Goal: Information Seeking & Learning: Learn about a topic

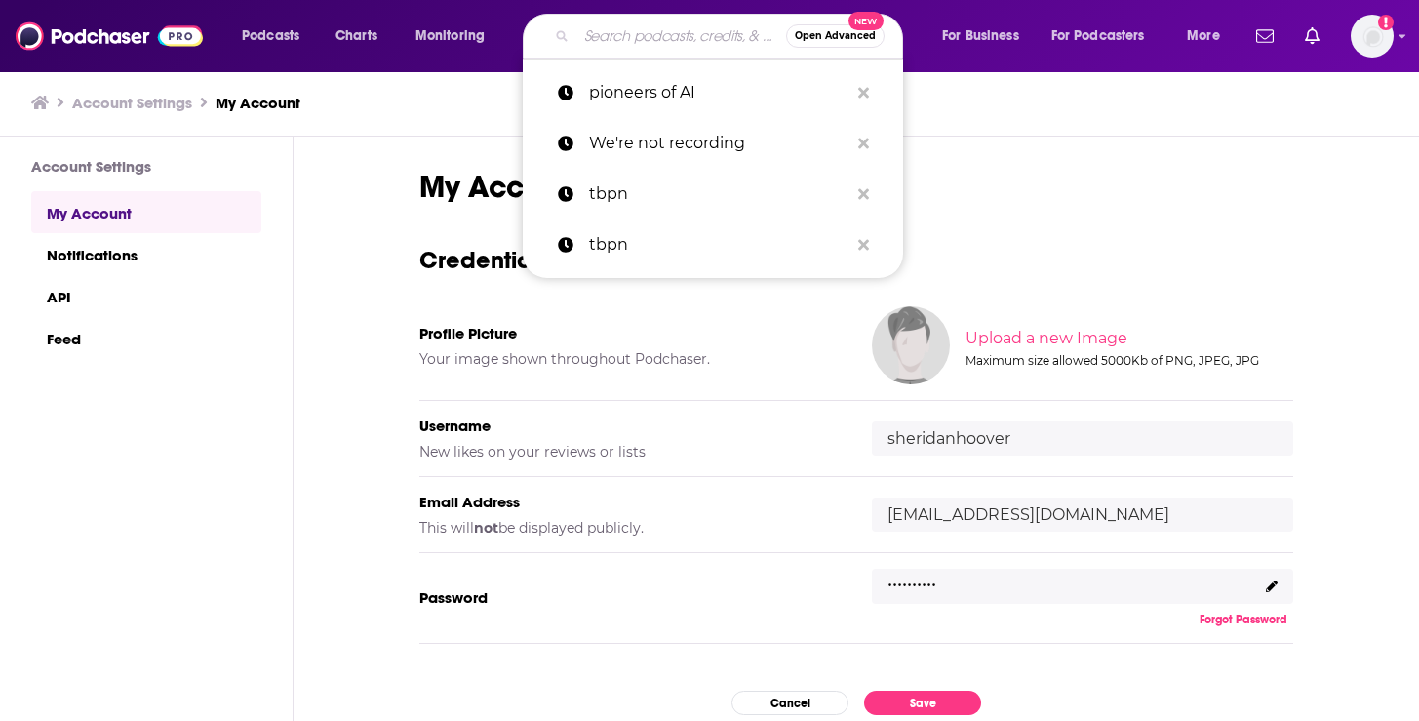
click at [621, 29] on input "Search podcasts, credits, & more..." at bounding box center [681, 35] width 210 height 31
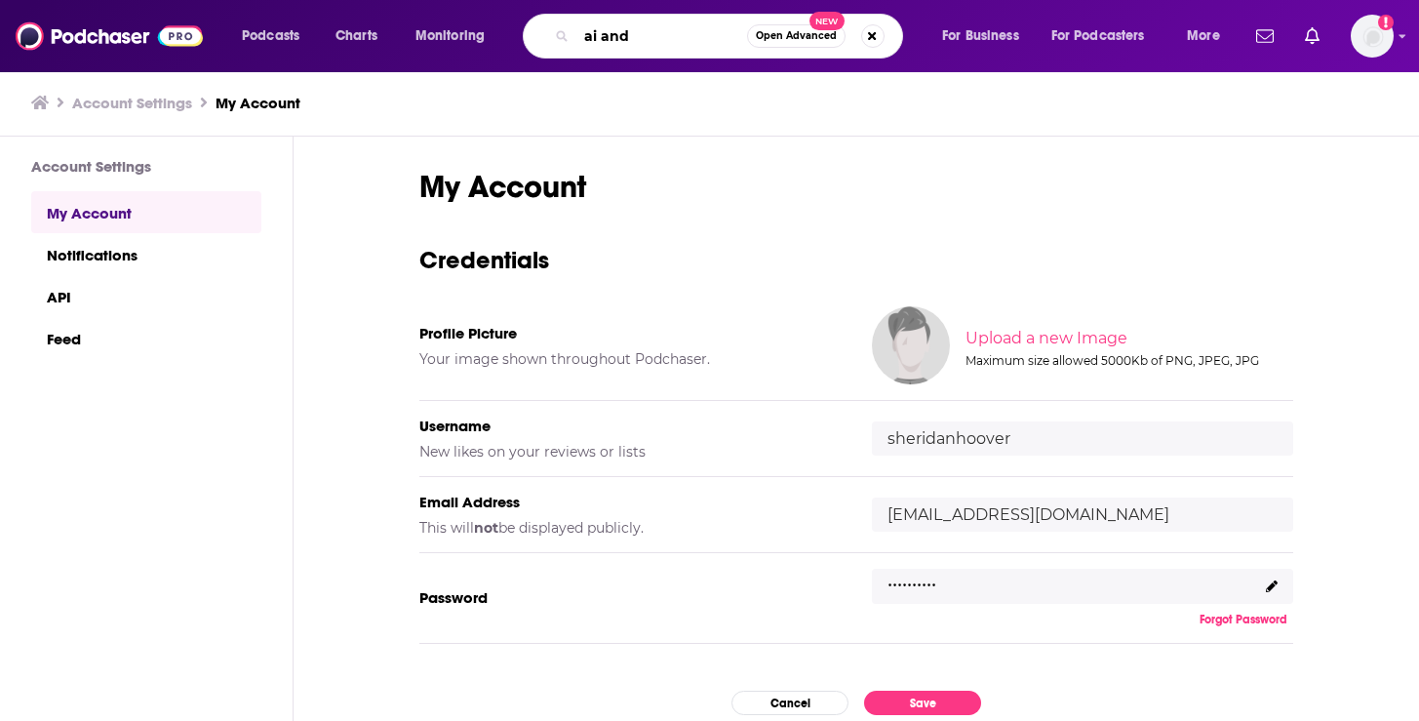
type input "ai and I"
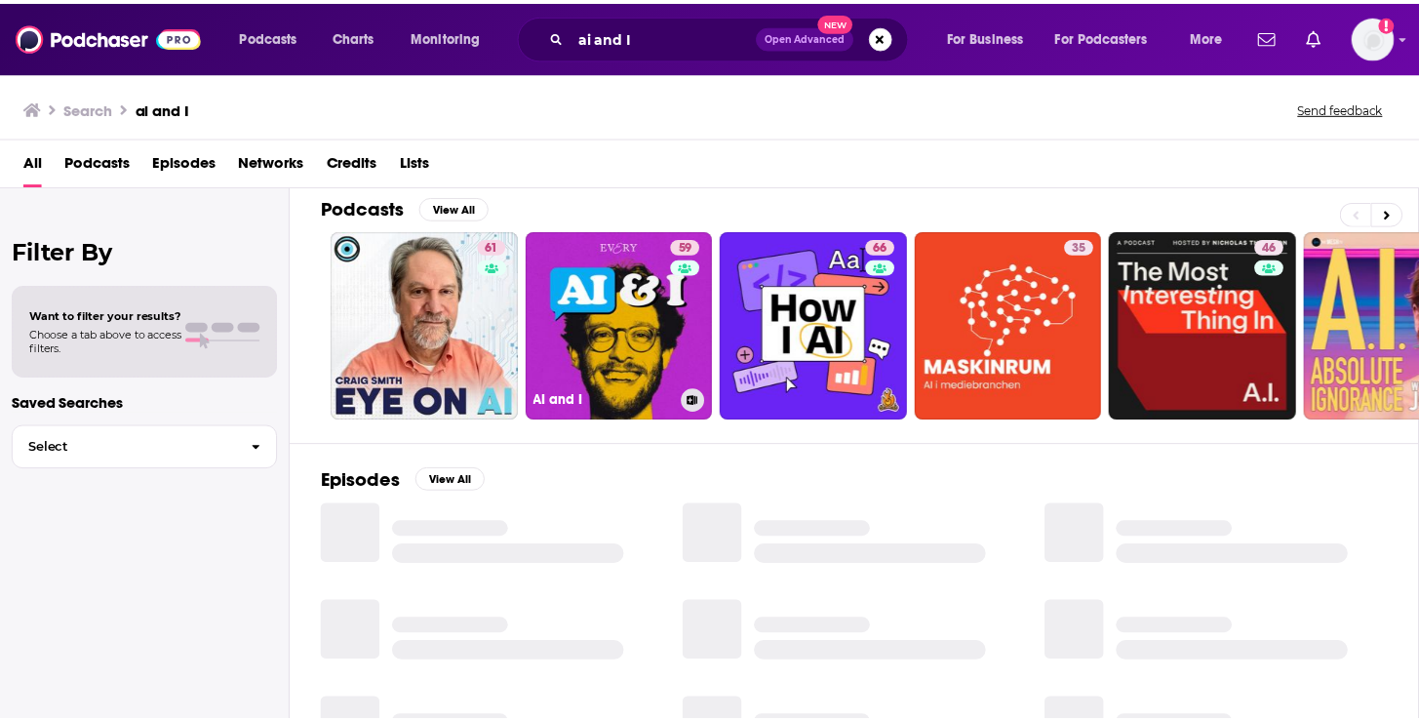
scroll to position [30, 0]
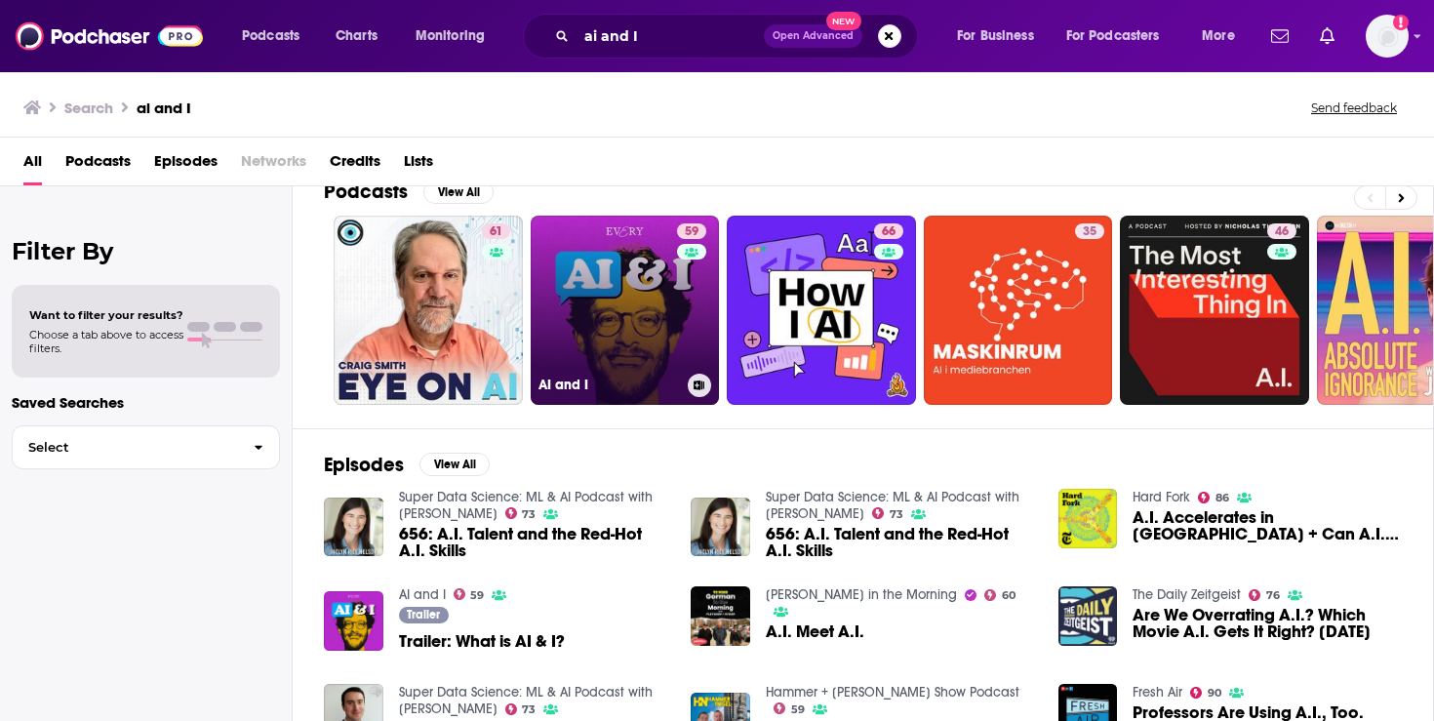
click at [618, 305] on link "59 AI and I" at bounding box center [625, 310] width 189 height 189
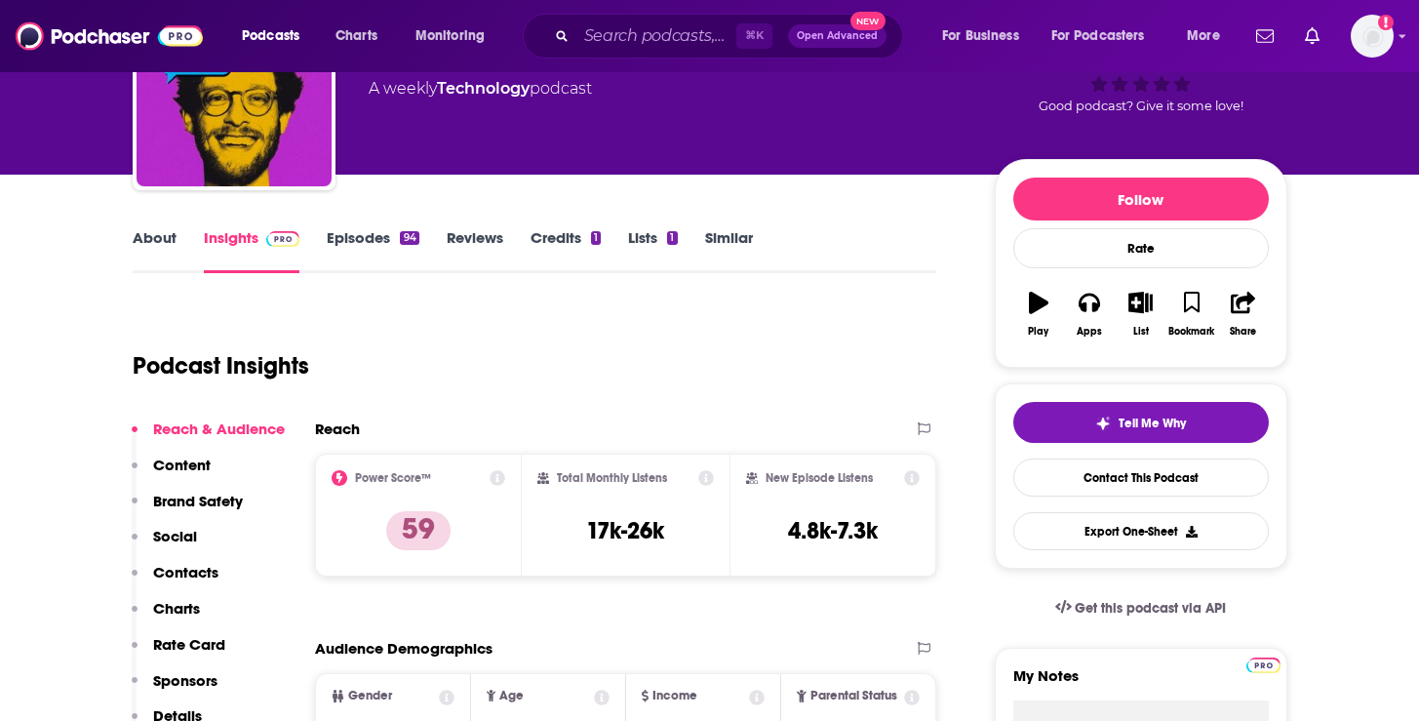
scroll to position [162, 0]
